Goal: Use online tool/utility: Utilize a website feature to perform a specific function

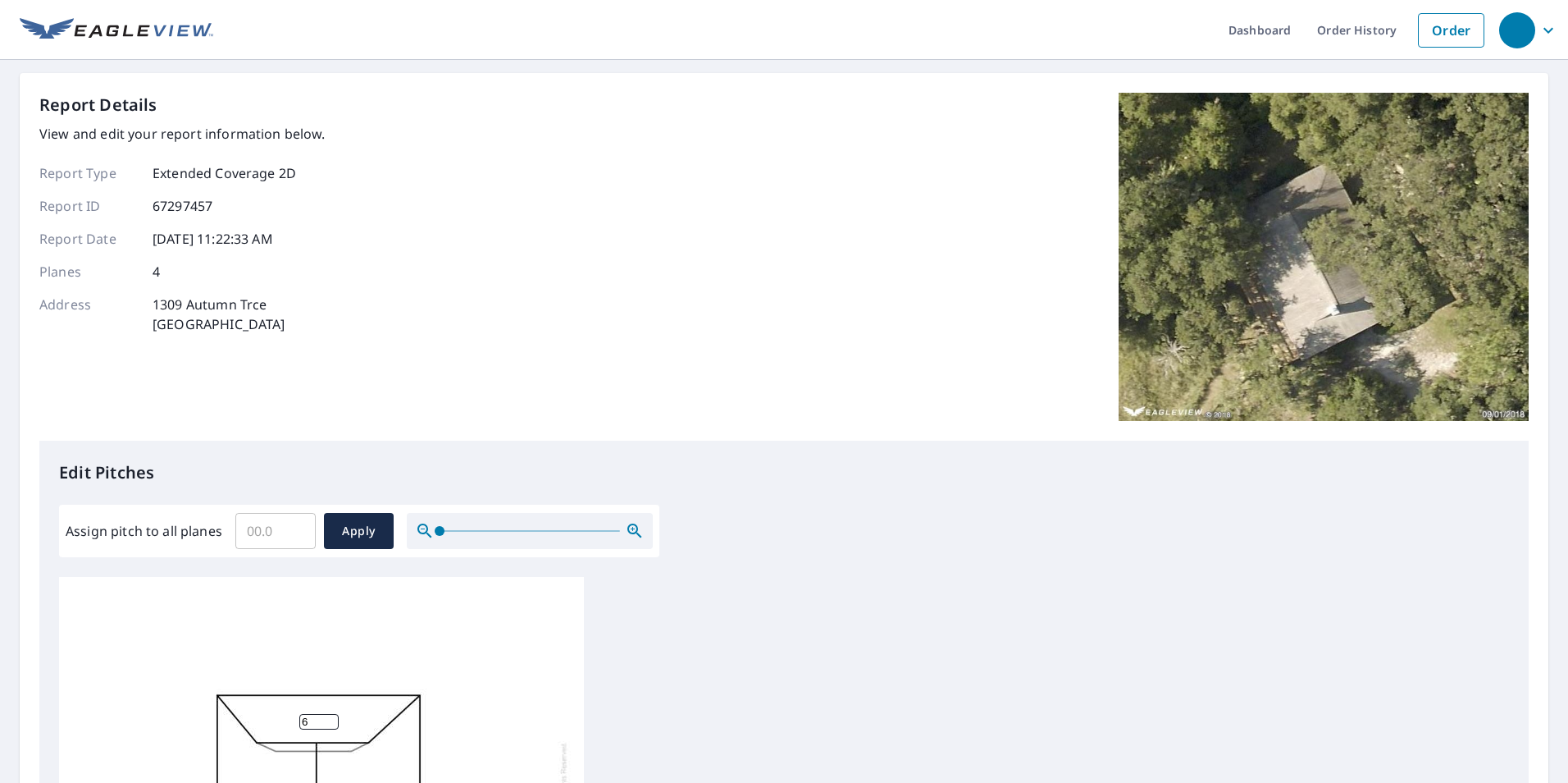
click at [258, 538] on input "Assign pitch to all planes" at bounding box center [275, 530] width 80 height 46
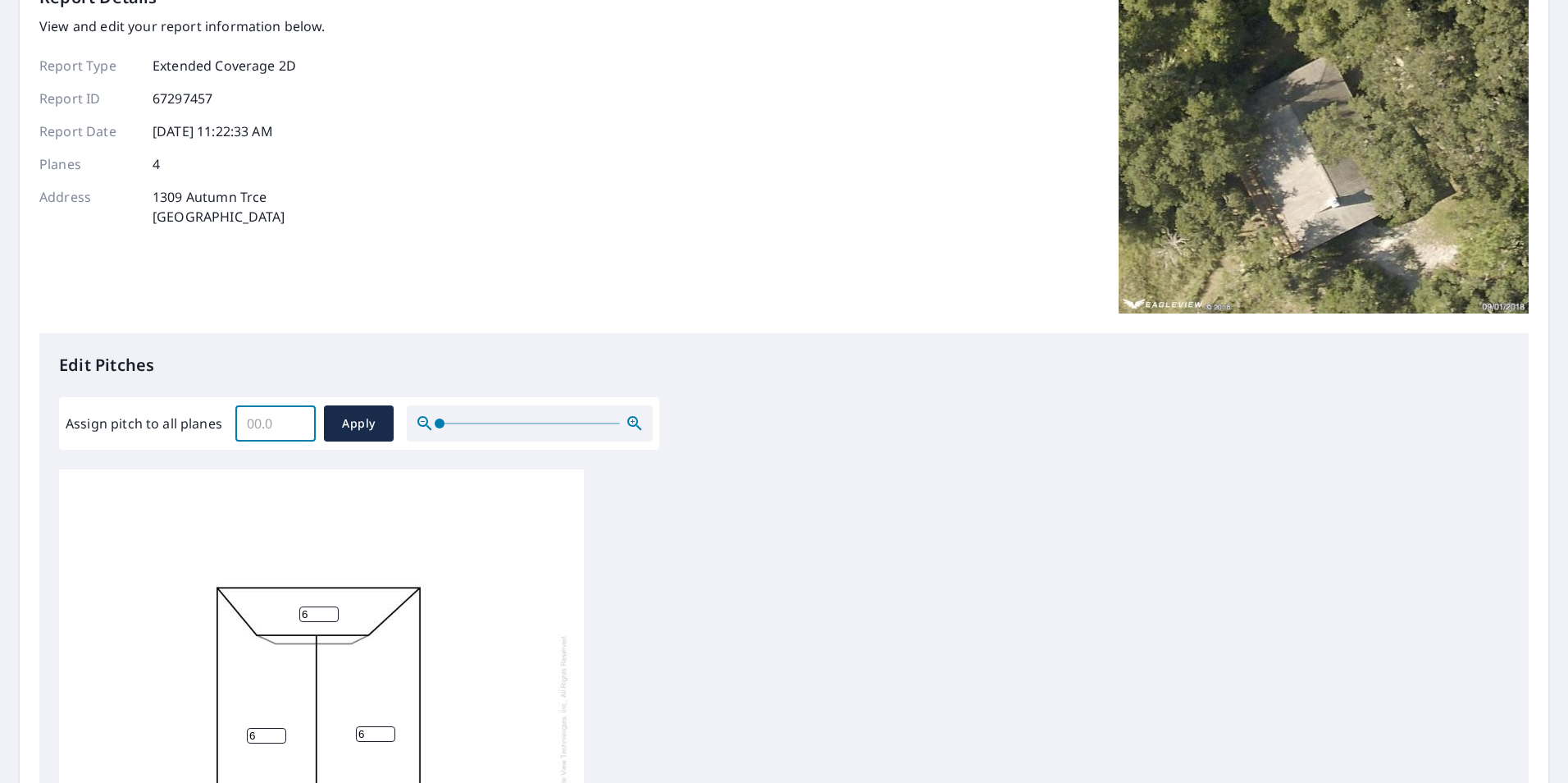
scroll to position [106, 0]
type input "5"
click at [345, 429] on span "Apply" at bounding box center [359, 425] width 43 height 21
type input "5"
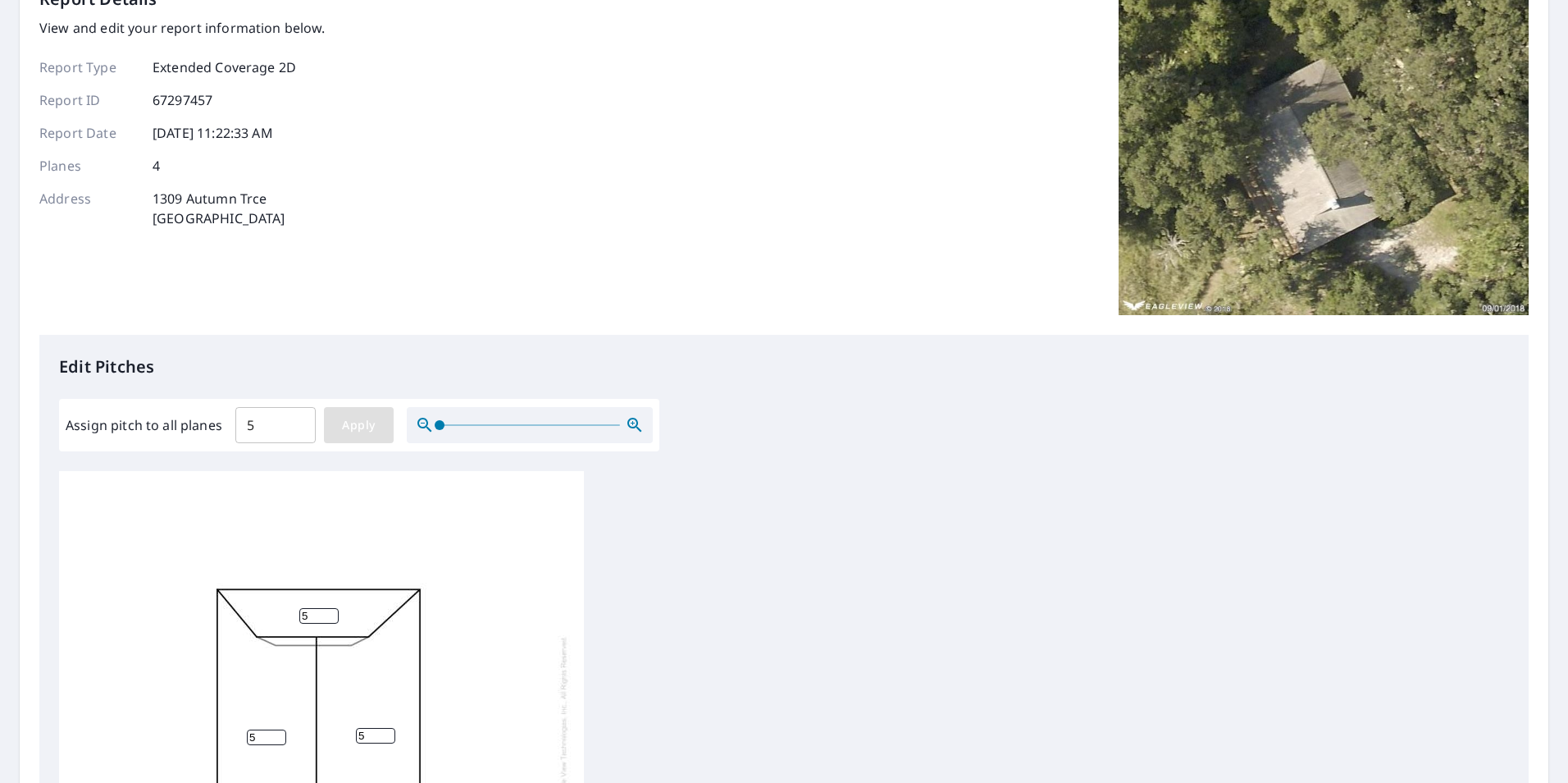
type input "5"
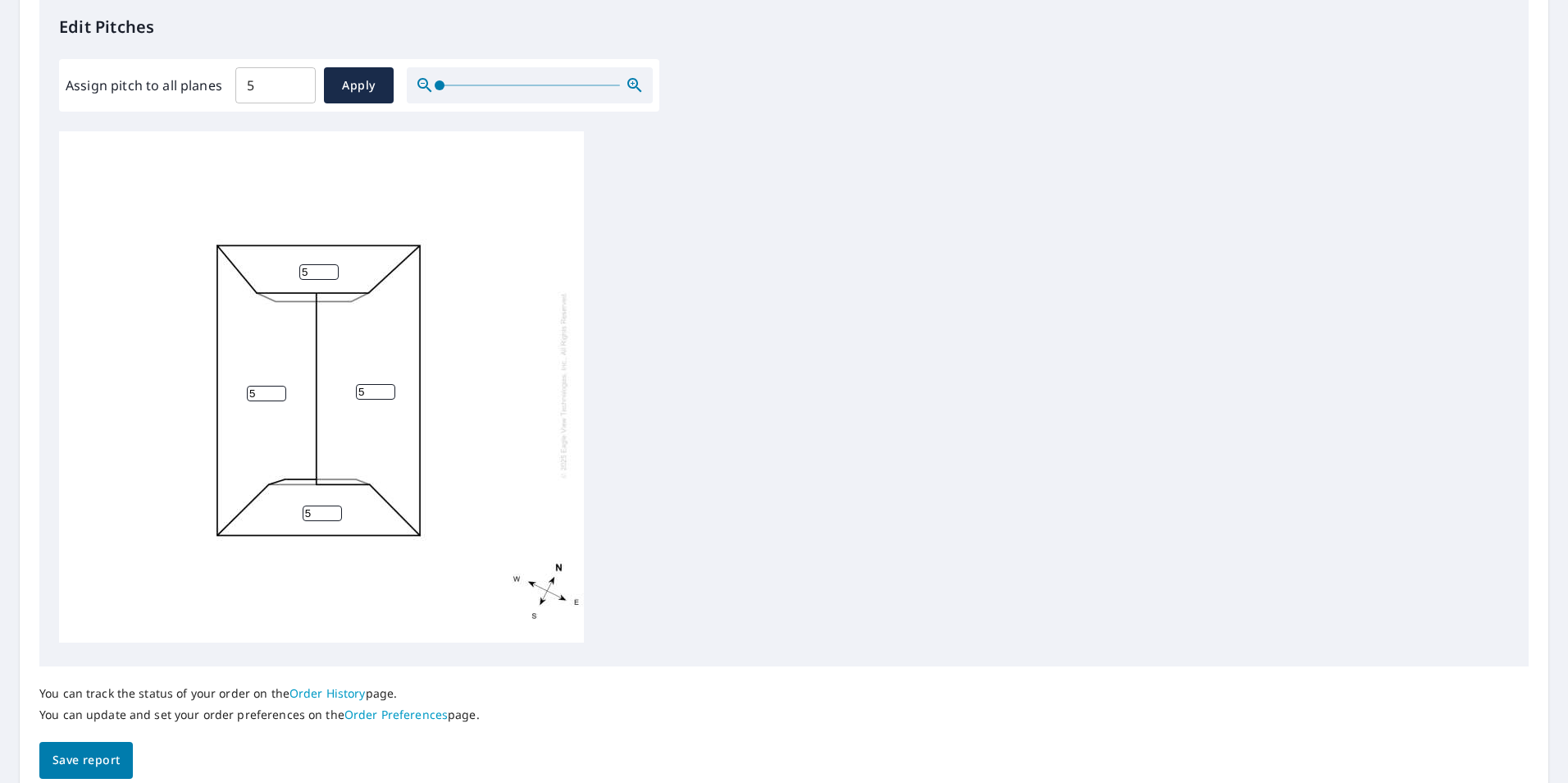
scroll to position [516, 0]
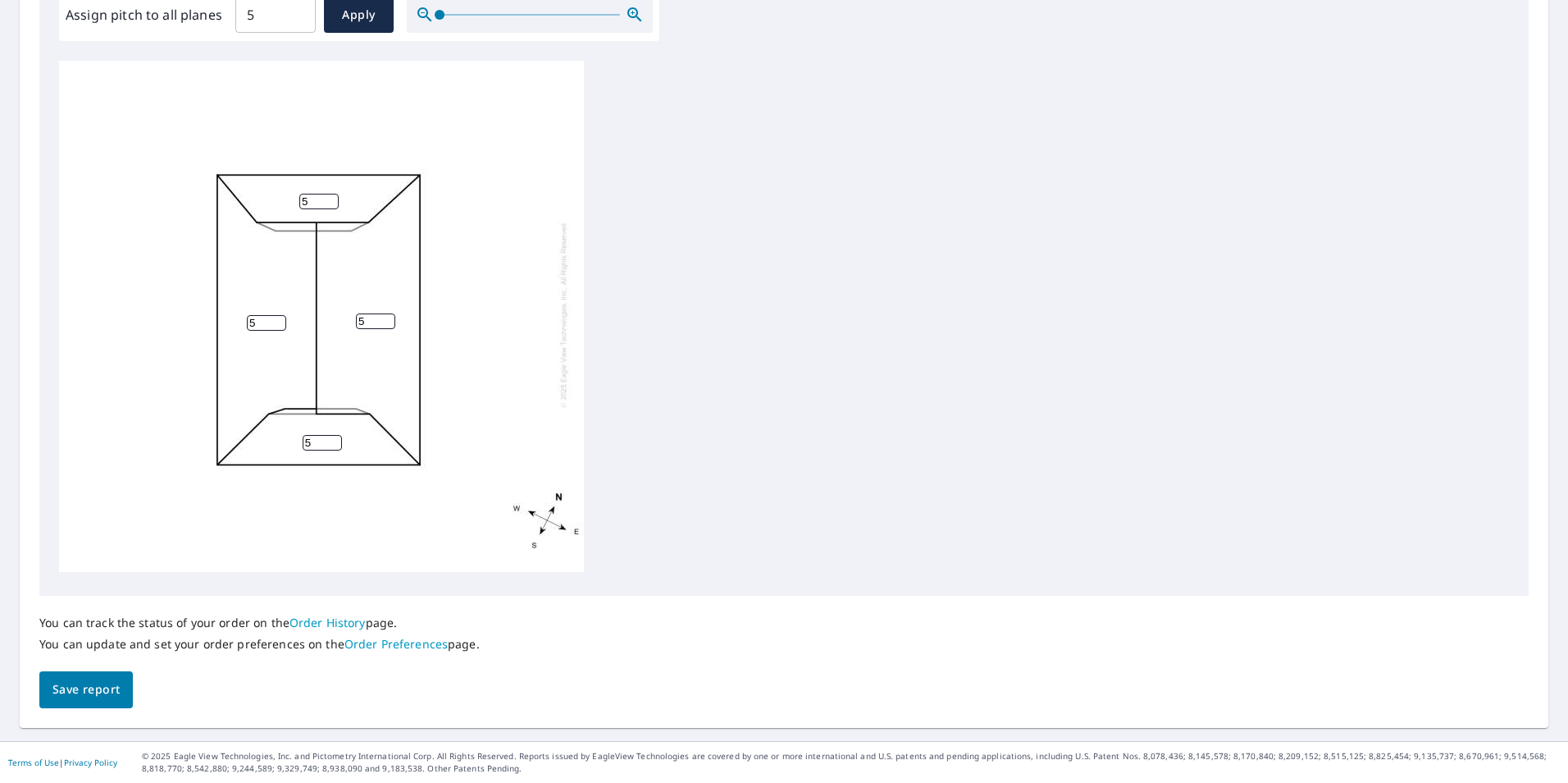
click at [79, 695] on span "Save report" at bounding box center [86, 690] width 67 height 21
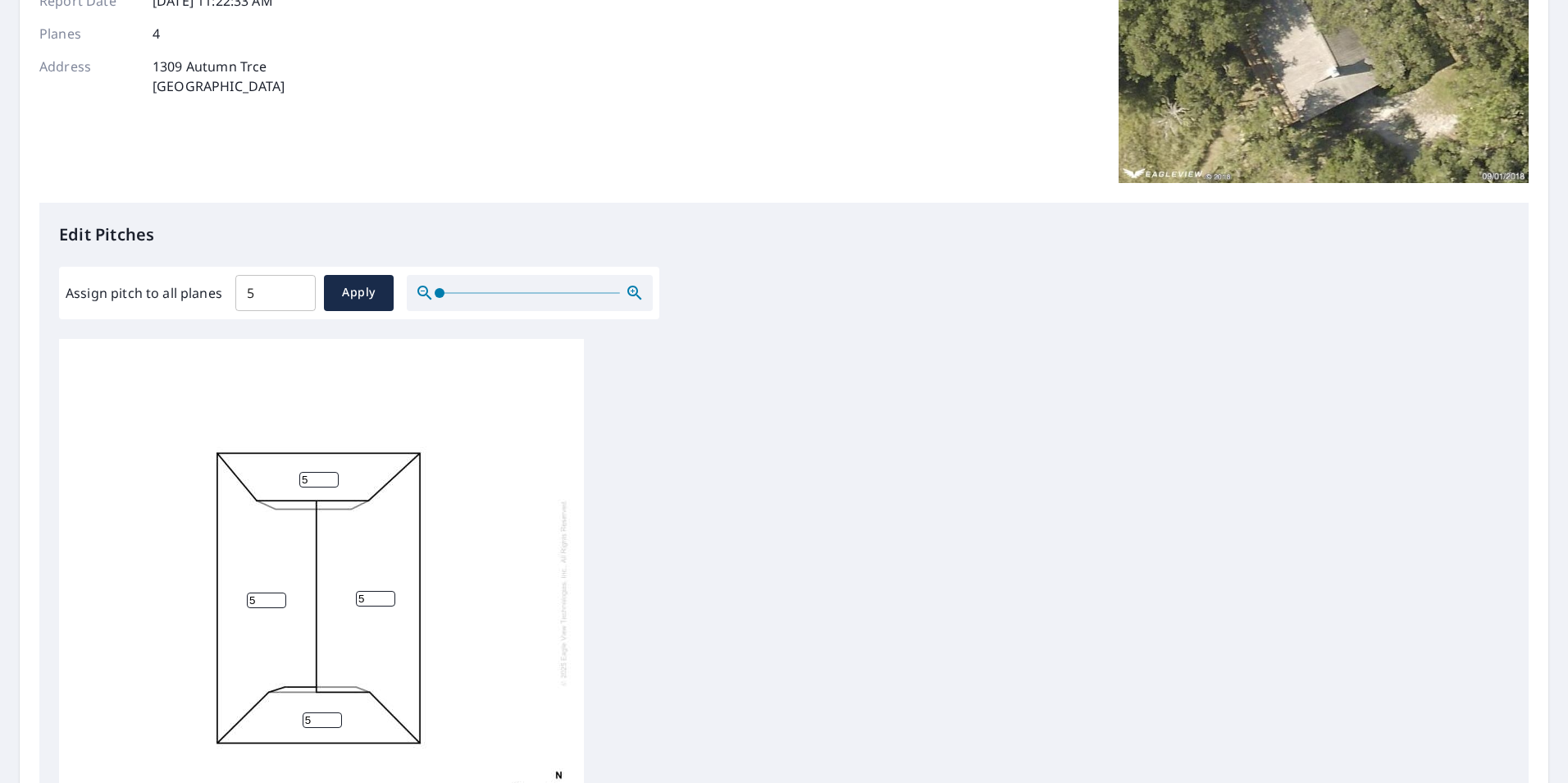
scroll to position [0, 0]
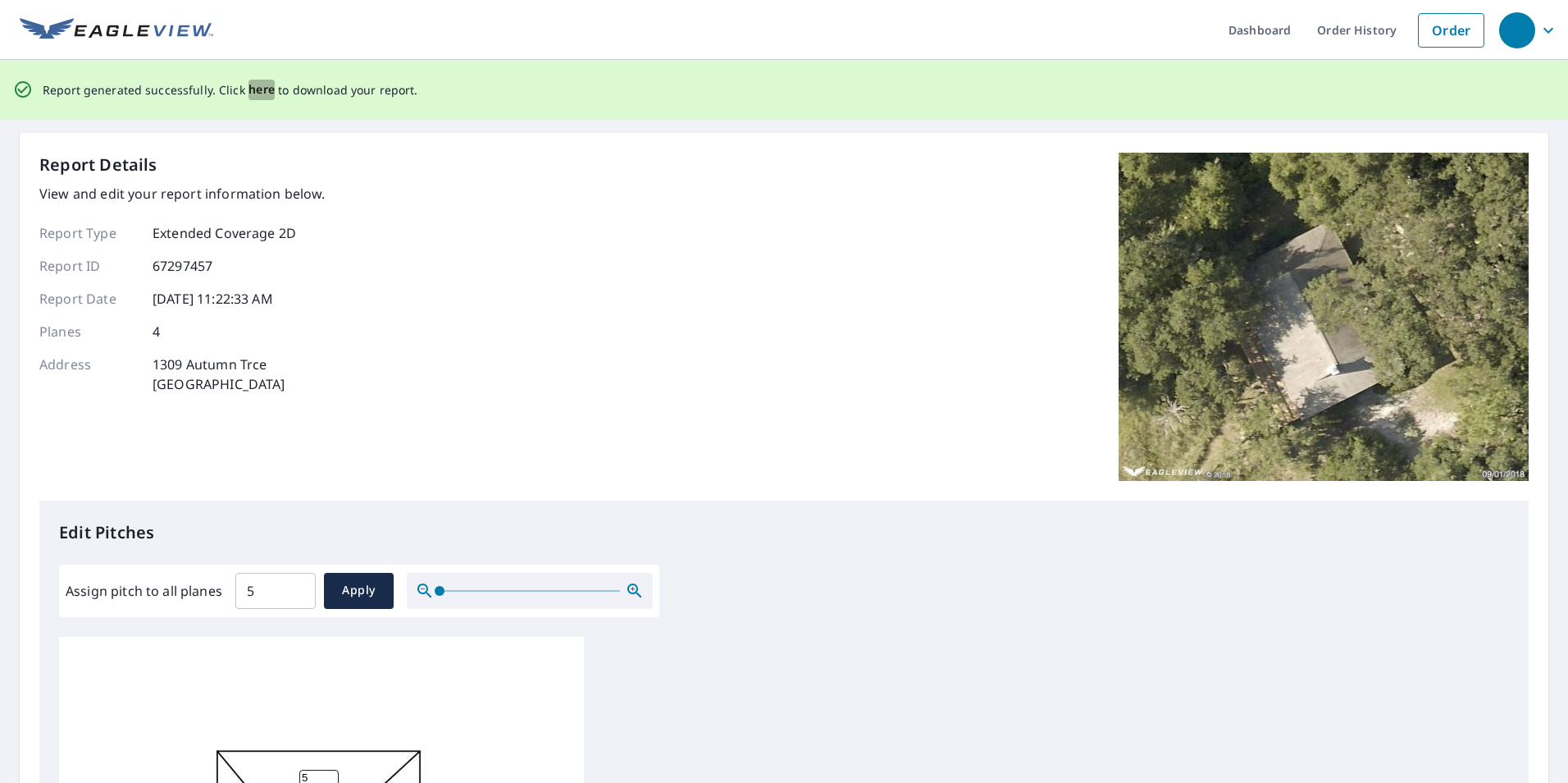
click at [259, 89] on span "here" at bounding box center [261, 90] width 27 height 21
